Goal: Register for event/course

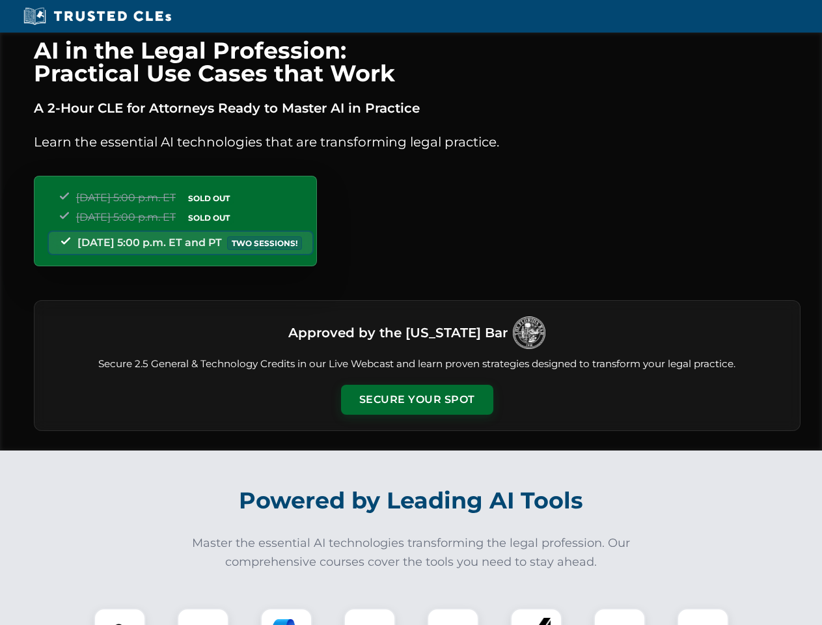
click at [417, 400] on button "Secure Your Spot" at bounding box center [417, 400] width 152 height 30
click at [120, 616] on img at bounding box center [120, 634] width 38 height 38
